Goal: Transaction & Acquisition: Book appointment/travel/reservation

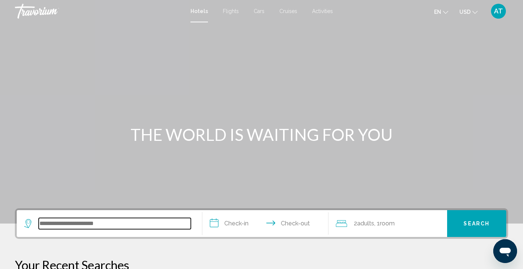
click at [79, 224] on input "Search widget" at bounding box center [115, 223] width 152 height 11
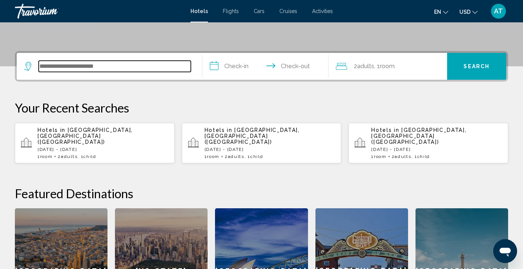
scroll to position [184, 0]
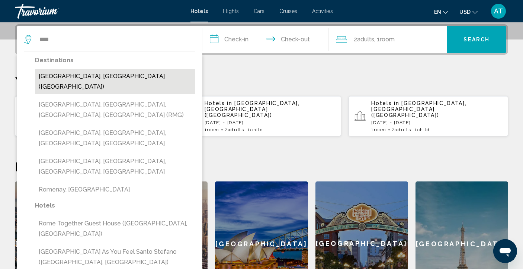
click at [66, 78] on button "[GEOGRAPHIC_DATA], [GEOGRAPHIC_DATA] ([GEOGRAPHIC_DATA])" at bounding box center [115, 81] width 160 height 25
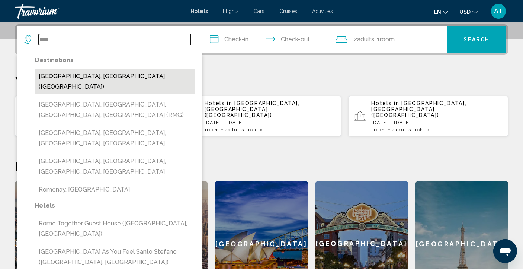
type input "**********"
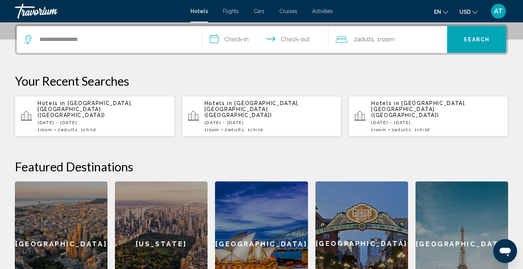
click at [228, 38] on input "**********" at bounding box center [266, 40] width 129 height 29
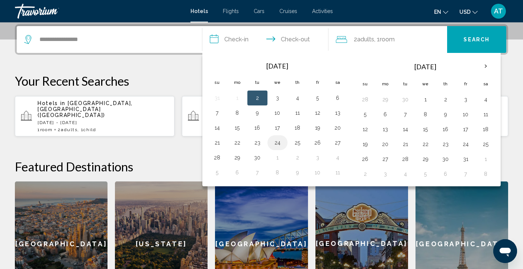
click at [275, 141] on button "24" at bounding box center [278, 142] width 12 height 10
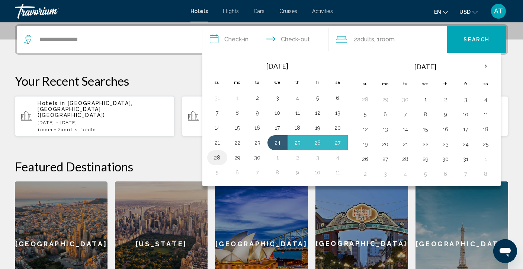
click at [219, 158] on button "28" at bounding box center [217, 157] width 12 height 10
type input "**********"
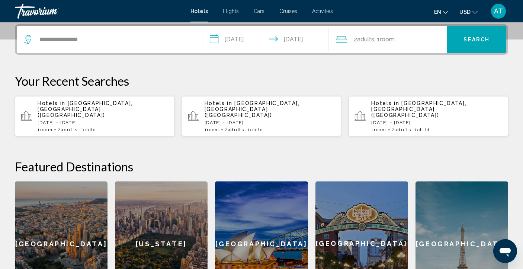
click at [381, 41] on span ", 1 Room rooms" at bounding box center [384, 39] width 20 height 10
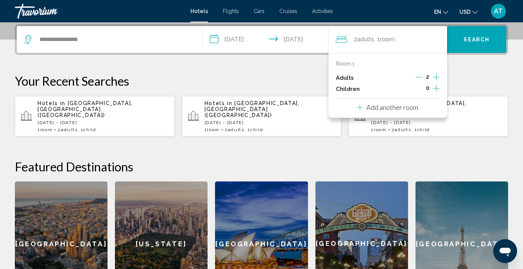
click at [435, 91] on icon "Increment children" at bounding box center [436, 88] width 7 height 9
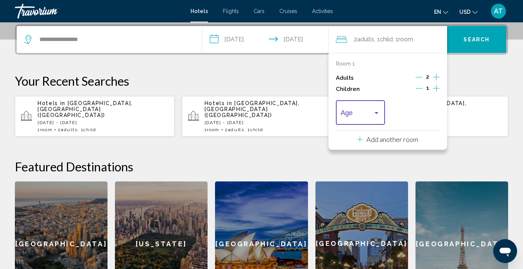
click at [378, 115] on div "Travelers: 2 adults, 1 child" at bounding box center [376, 113] width 7 height 6
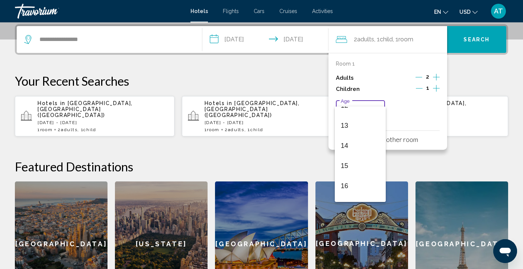
scroll to position [266, 0]
click at [351, 133] on span "14" at bounding box center [360, 131] width 39 height 20
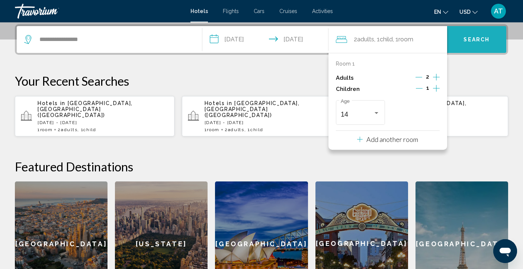
click at [468, 41] on span "Search" at bounding box center [477, 40] width 26 height 6
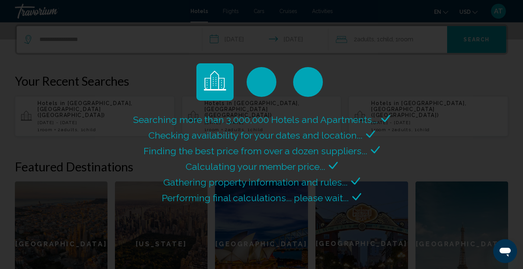
scroll to position [0, 0]
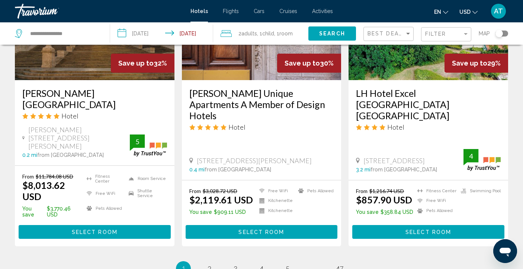
scroll to position [959, 0]
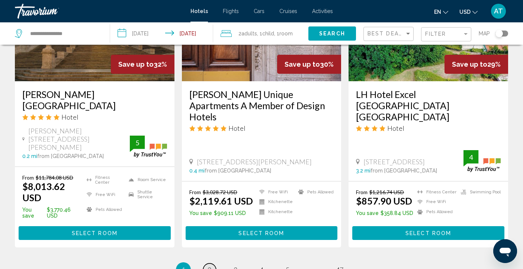
click at [210, 265] on span "2" at bounding box center [210, 269] width 4 height 8
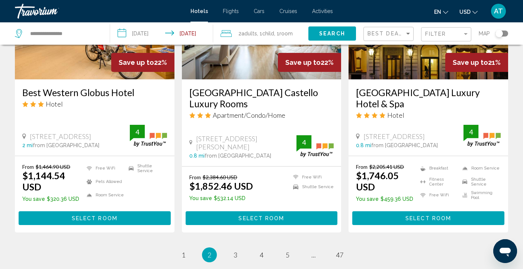
scroll to position [968, 0]
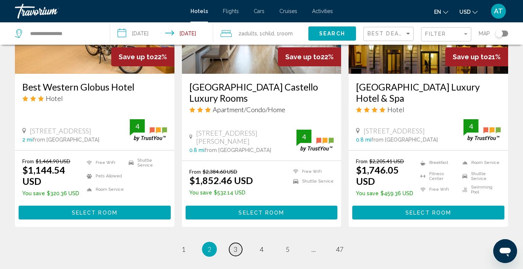
click at [234, 245] on span "3" at bounding box center [236, 249] width 4 height 8
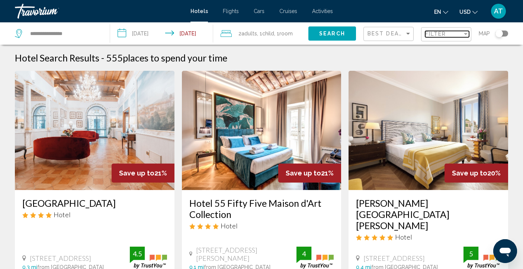
click at [464, 35] on div "Filter" at bounding box center [466, 34] width 4 height 2
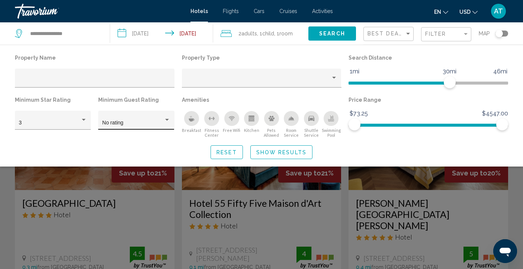
click at [173, 121] on div "No rating" at bounding box center [136, 119] width 76 height 19
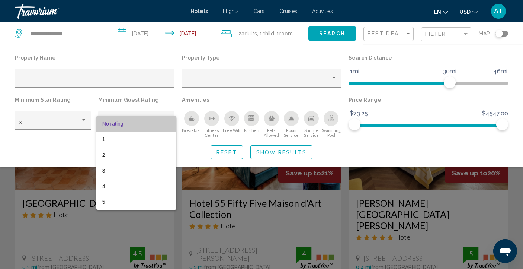
click at [173, 121] on mat-option "No rating" at bounding box center [136, 124] width 80 height 16
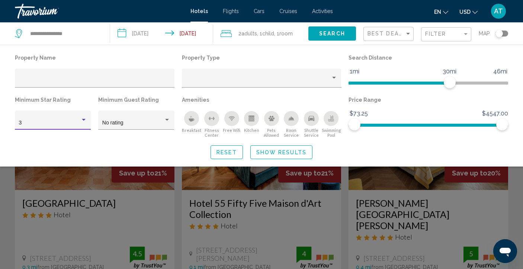
click at [86, 120] on div "Hotel Filters" at bounding box center [83, 120] width 7 height 6
click at [86, 120] on span "3" at bounding box center [53, 124] width 68 height 16
click at [86, 120] on div "Hotel Filters" at bounding box center [83, 120] width 7 height 6
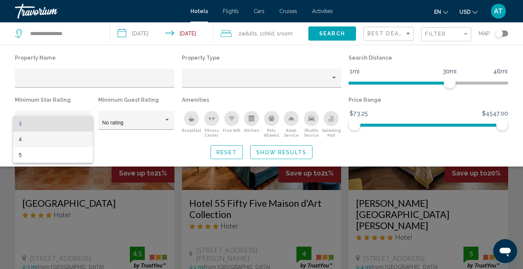
click at [72, 139] on span "4" at bounding box center [53, 139] width 68 height 16
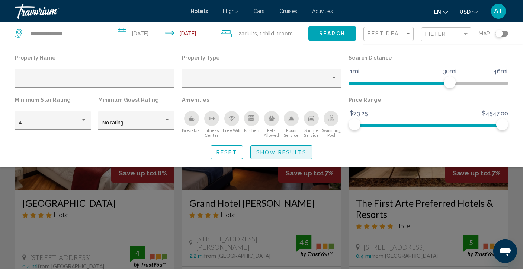
click at [265, 153] on span "Show Results" at bounding box center [281, 152] width 50 height 6
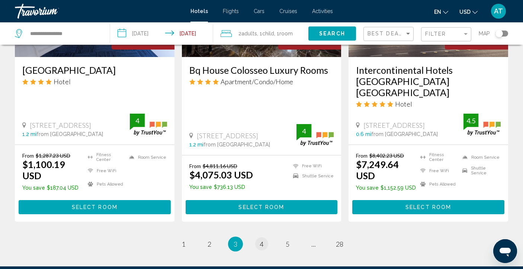
scroll to position [1003, 0]
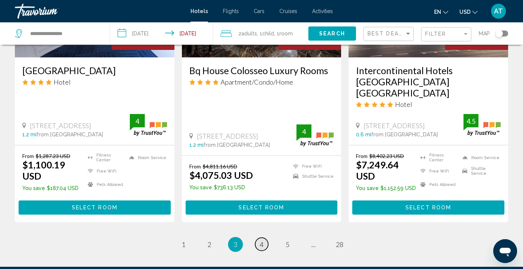
click at [261, 240] on span "4" at bounding box center [262, 244] width 4 height 8
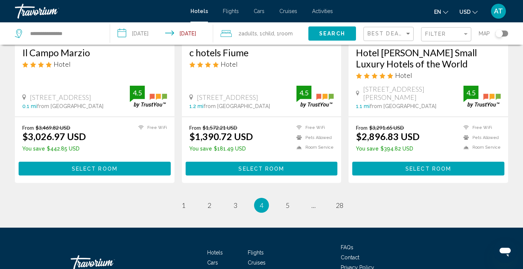
scroll to position [1015, 0]
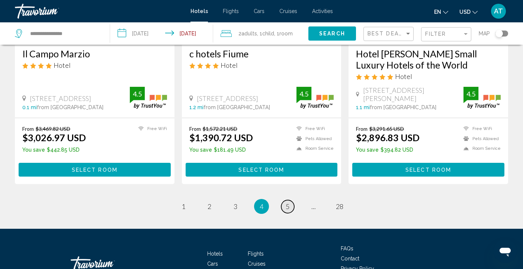
click at [288, 202] on span "5" at bounding box center [288, 206] width 4 height 8
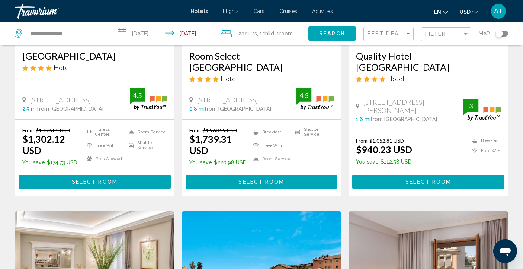
scroll to position [141, 0]
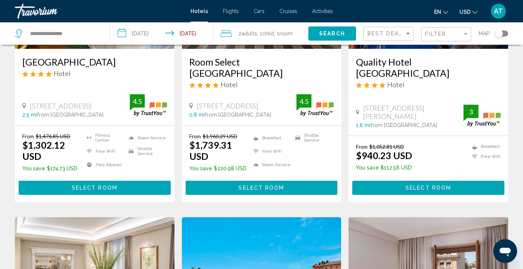
click at [437, 38] on div "Filter" at bounding box center [447, 35] width 44 height 14
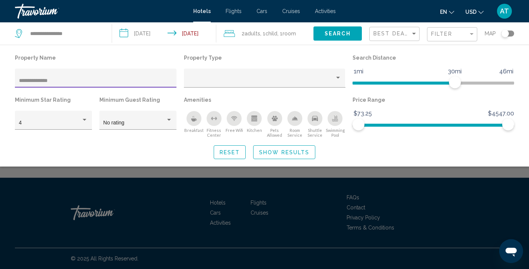
type input "**********"
click at [269, 154] on span "Show Results" at bounding box center [284, 152] width 50 height 6
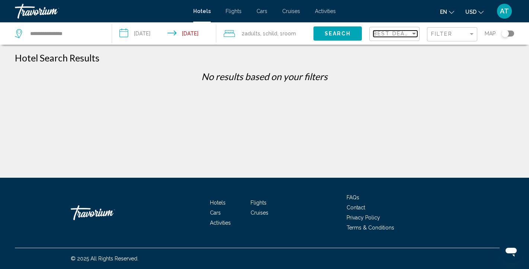
click at [381, 36] on span "Best Deals" at bounding box center [392, 34] width 39 height 6
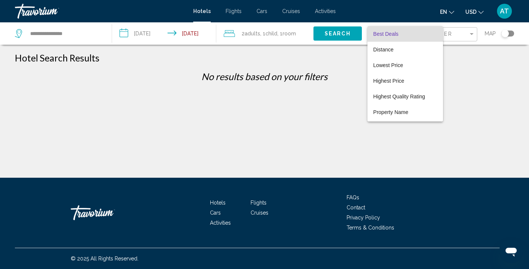
click at [318, 61] on div at bounding box center [264, 134] width 529 height 269
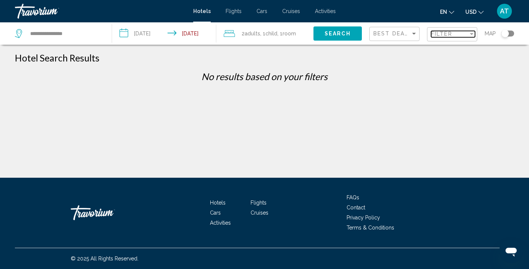
click at [448, 33] on span "Filter" at bounding box center [441, 34] width 21 height 6
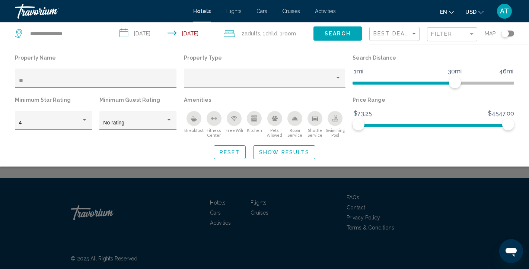
type input "*"
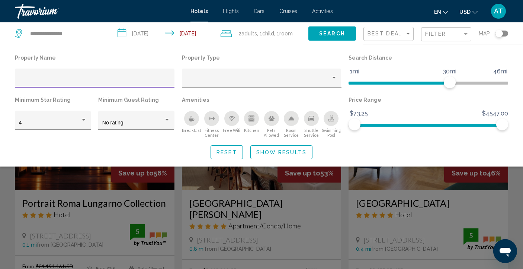
click at [281, 155] on span "Show Results" at bounding box center [281, 152] width 50 height 6
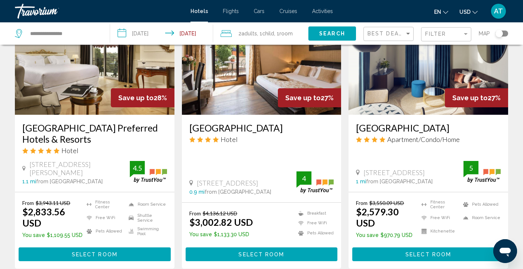
scroll to position [947, 0]
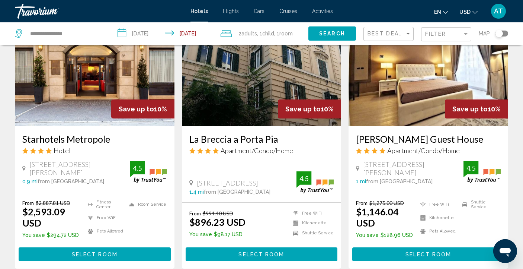
scroll to position [918, 0]
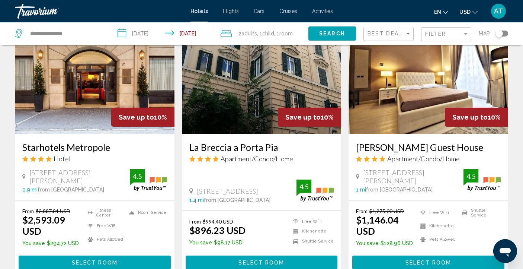
click at [251, 105] on img "Main content" at bounding box center [262, 74] width 160 height 119
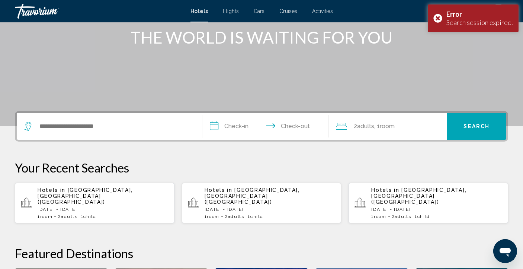
scroll to position [83, 0]
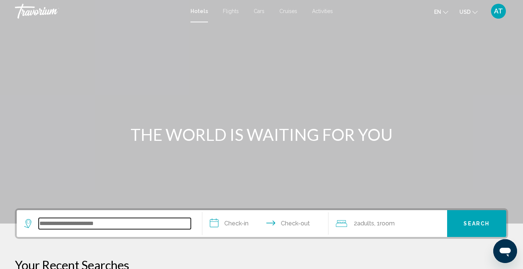
click at [60, 223] on input "Search widget" at bounding box center [115, 223] width 152 height 11
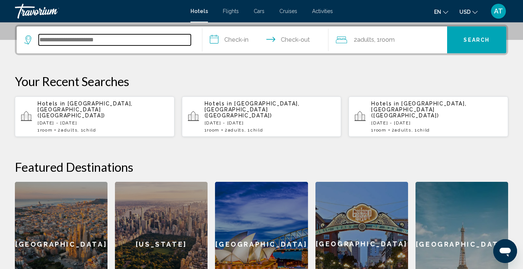
scroll to position [184, 0]
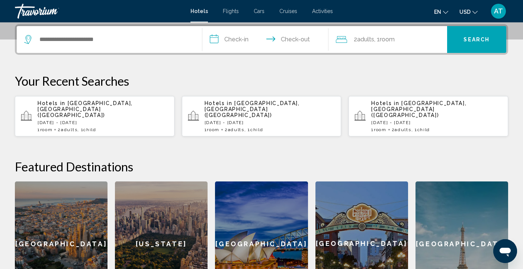
click at [76, 120] on p "[DATE] - [DATE]" at bounding box center [103, 122] width 131 height 5
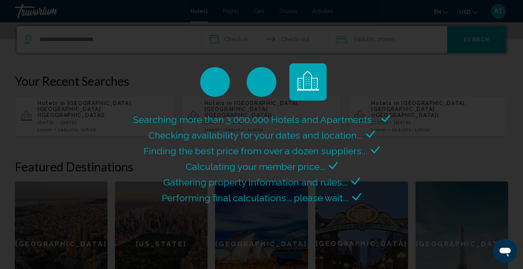
scroll to position [0, 0]
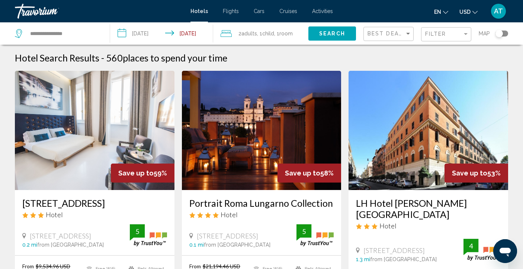
scroll to position [0, 0]
click at [435, 33] on span "Filter" at bounding box center [435, 34] width 21 height 6
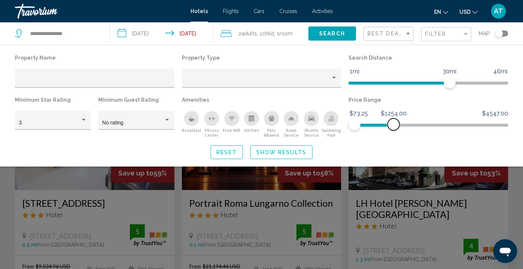
drag, startPoint x: 503, startPoint y: 127, endPoint x: 394, endPoint y: 129, distance: 109.4
click at [394, 129] on span "Hotel Filters" at bounding box center [394, 124] width 12 height 12
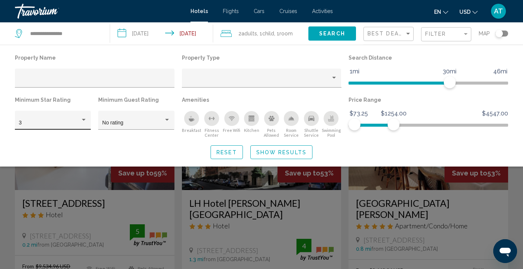
click at [82, 120] on div "Hotel Filters" at bounding box center [84, 120] width 4 height 2
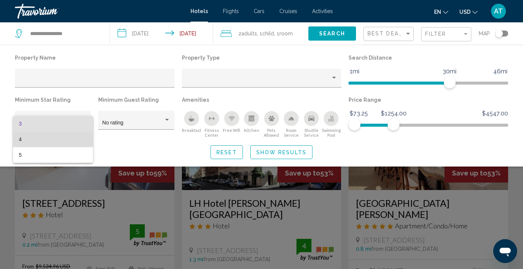
click at [51, 138] on span "4" at bounding box center [53, 139] width 68 height 16
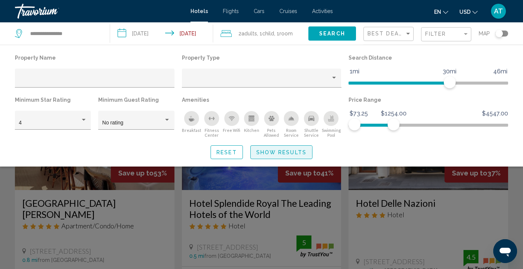
click at [280, 154] on span "Show Results" at bounding box center [281, 152] width 50 height 6
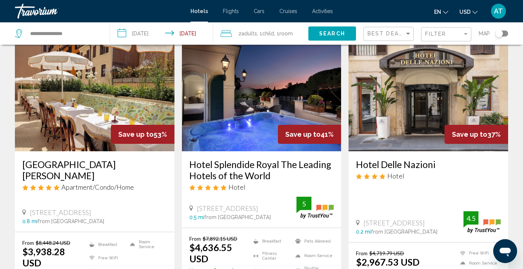
scroll to position [-1, 0]
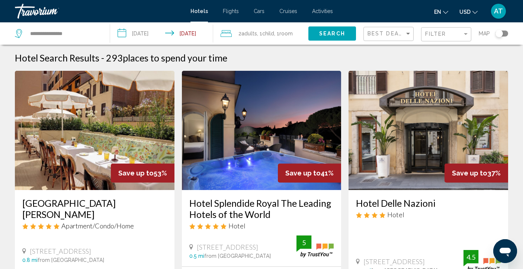
click at [439, 38] on div "Filter" at bounding box center [447, 35] width 44 height 14
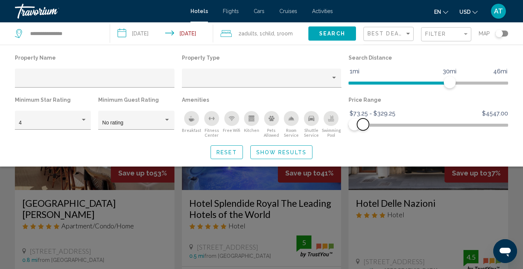
drag, startPoint x: 394, startPoint y: 125, endPoint x: 363, endPoint y: 126, distance: 30.5
click at [363, 126] on span "Hotel Filters" at bounding box center [363, 124] width 12 height 12
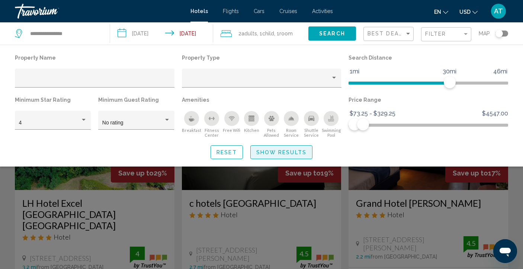
click at [289, 150] on span "Show Results" at bounding box center [281, 152] width 50 height 6
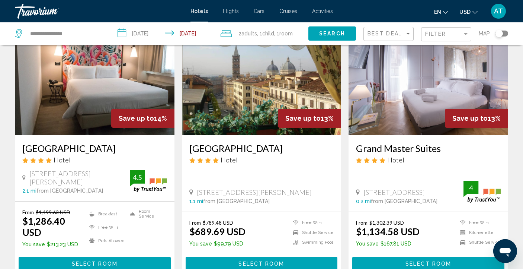
scroll to position [668, 0]
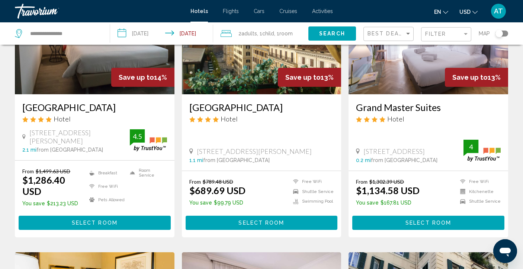
click at [289, 178] on div "From $789.48 USD $689.69 USD You save $99.79 USD Free WiFi Shuttle Service Swim…" at bounding box center [261, 193] width 145 height 30
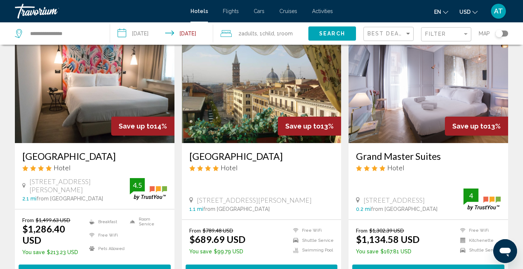
scroll to position [595, 0]
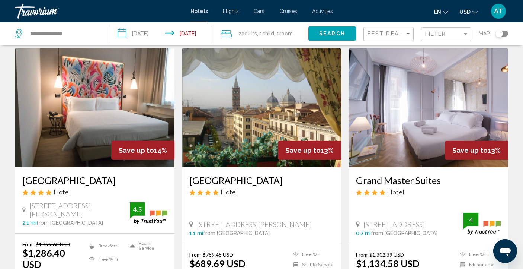
click at [248, 174] on h3 "[GEOGRAPHIC_DATA]" at bounding box center [261, 179] width 145 height 11
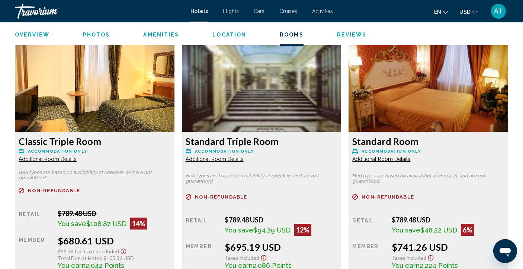
scroll to position [1011, 0]
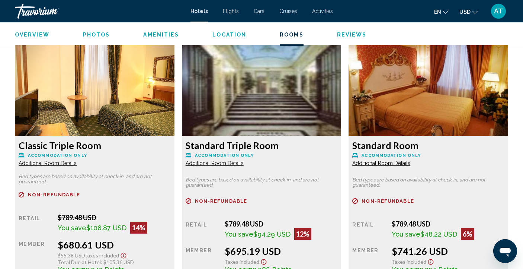
click at [56, 161] on span "Additional Room Details" at bounding box center [48, 163] width 58 height 6
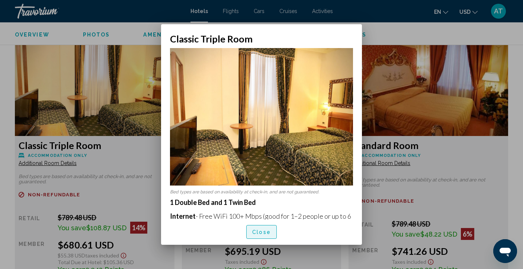
click at [262, 235] on button "Close" at bounding box center [261, 232] width 31 height 14
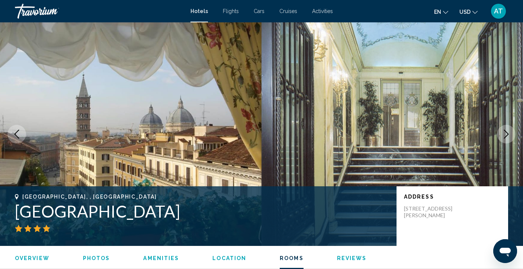
scroll to position [1011, 0]
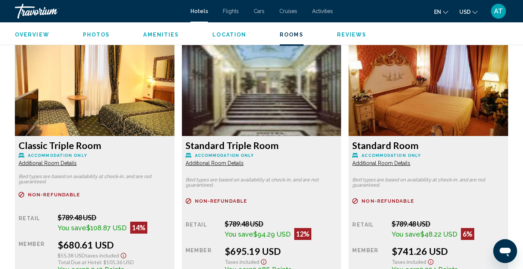
click at [78, 156] on span "Accommodation Only" at bounding box center [57, 155] width 59 height 5
click at [52, 164] on span "Additional Room Details" at bounding box center [48, 163] width 58 height 6
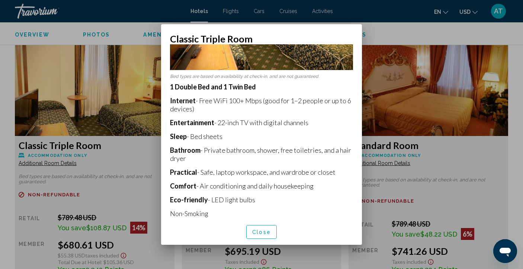
scroll to position [115, 0]
click at [349, 208] on div "Bed types are based on availability at check-in, and are not guaranteed. 1 Doub…" at bounding box center [261, 131] width 201 height 174
click at [259, 232] on span "Close" at bounding box center [261, 232] width 19 height 6
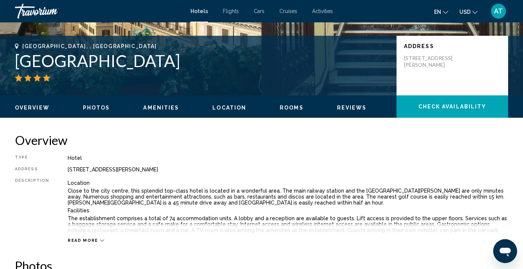
scroll to position [144, 0]
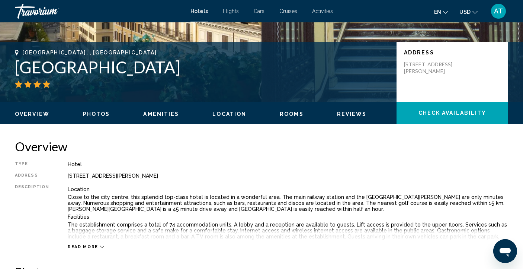
click at [95, 244] on button "Read more" at bounding box center [86, 247] width 36 height 6
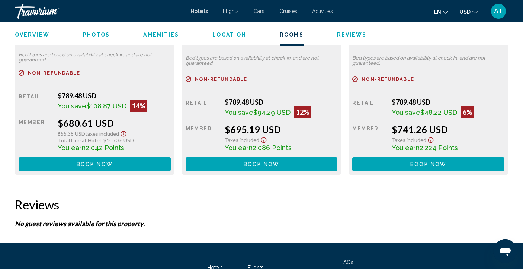
scroll to position [1193, 0]
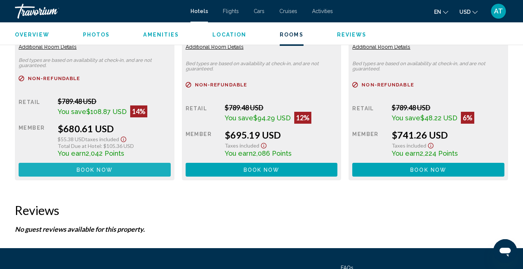
click at [93, 170] on span "Book now" at bounding box center [95, 170] width 36 height 6
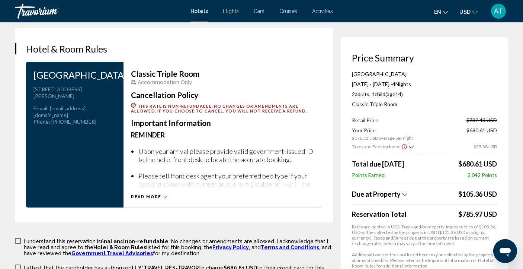
scroll to position [966, 0]
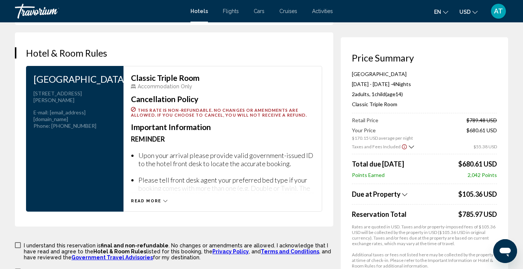
click at [403, 195] on icon "Show Taxes and Fees breakdown" at bounding box center [404, 194] width 5 height 6
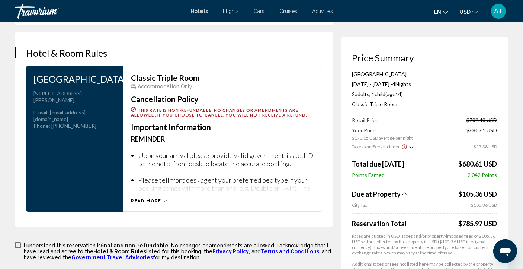
click at [403, 195] on icon "Show Taxes and Fees breakdown" at bounding box center [404, 193] width 5 height 6
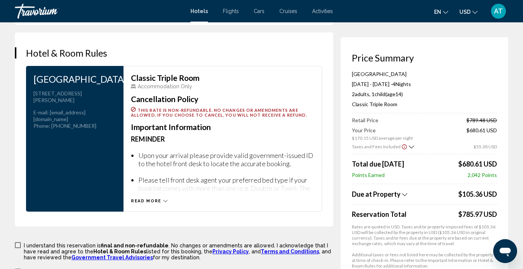
click at [151, 199] on span "Read more" at bounding box center [146, 200] width 31 height 5
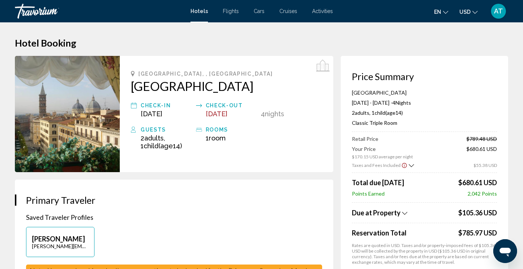
scroll to position [0, 0]
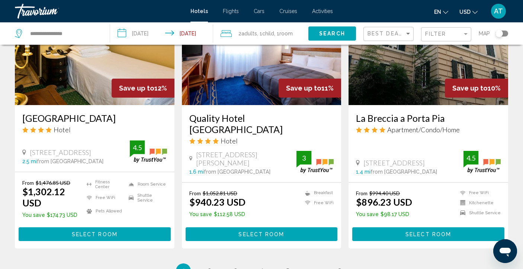
scroll to position [928, 0]
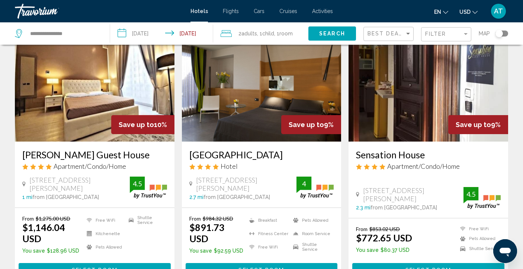
scroll to position [42, 0]
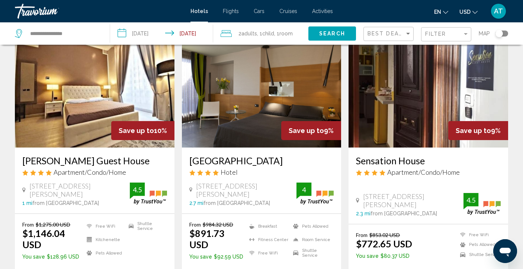
click at [65, 162] on h3 "[PERSON_NAME] Guest House" at bounding box center [94, 160] width 145 height 11
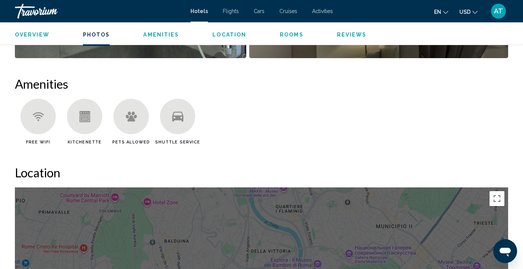
scroll to position [312, 0]
